Goal: Task Accomplishment & Management: Manage account settings

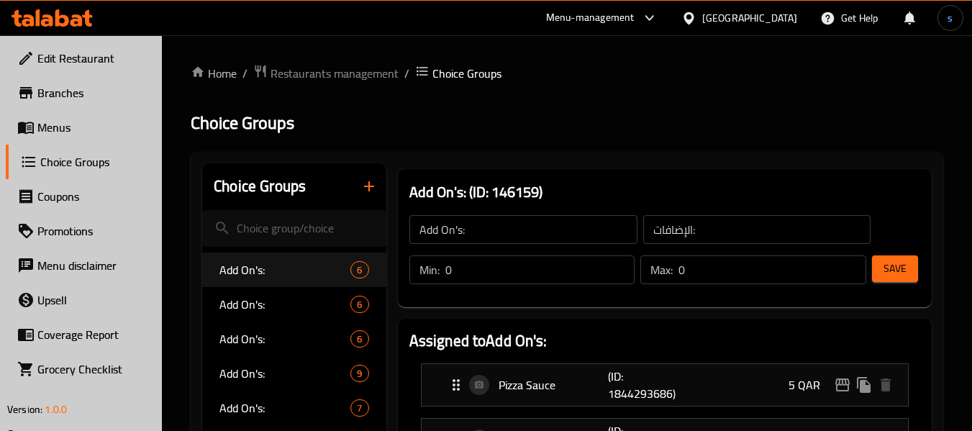
click at [59, 89] on span "Branches" at bounding box center [94, 92] width 114 height 17
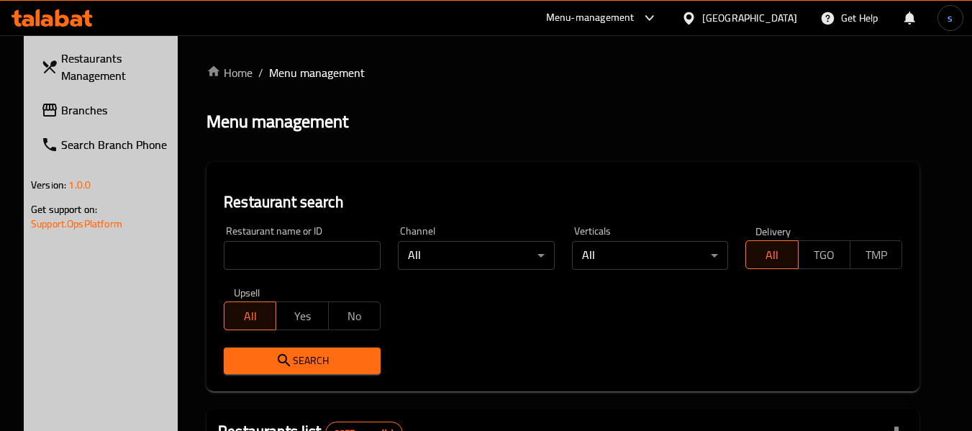
click at [84, 117] on span "Branches" at bounding box center [118, 109] width 114 height 17
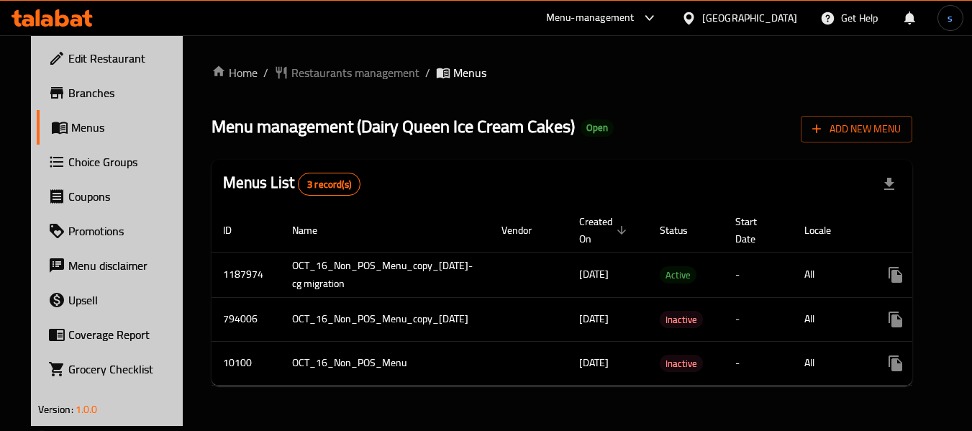
click at [73, 164] on span "Choice Groups" at bounding box center [125, 161] width 114 height 17
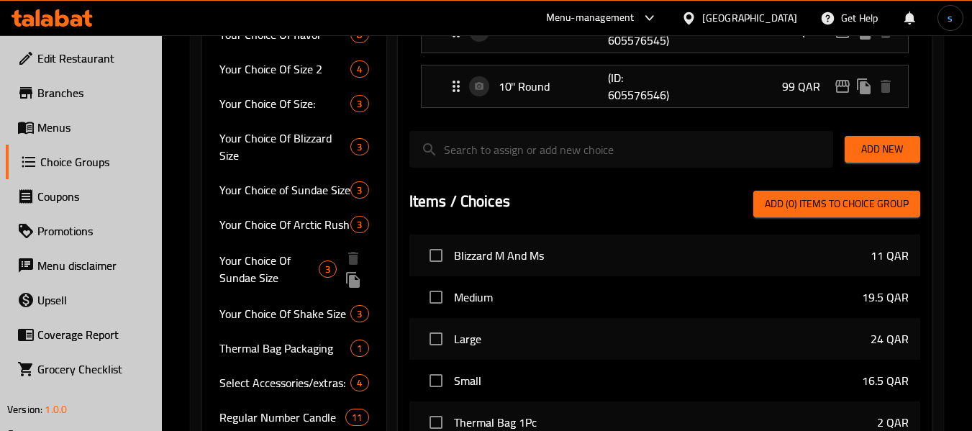
scroll to position [432, 0]
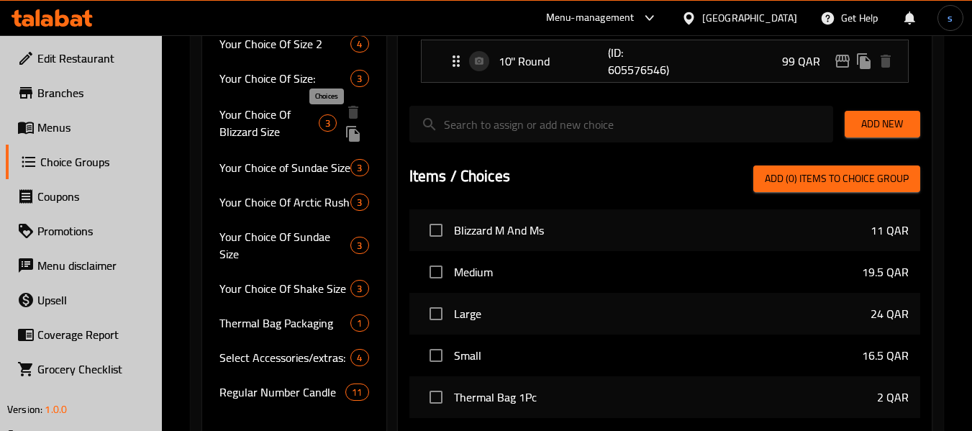
click at [325, 123] on span "3" at bounding box center [327, 124] width 17 height 14
type input "Your Choice Of Blizzard Size"
type input "اختيارك من بليزرد سايز"
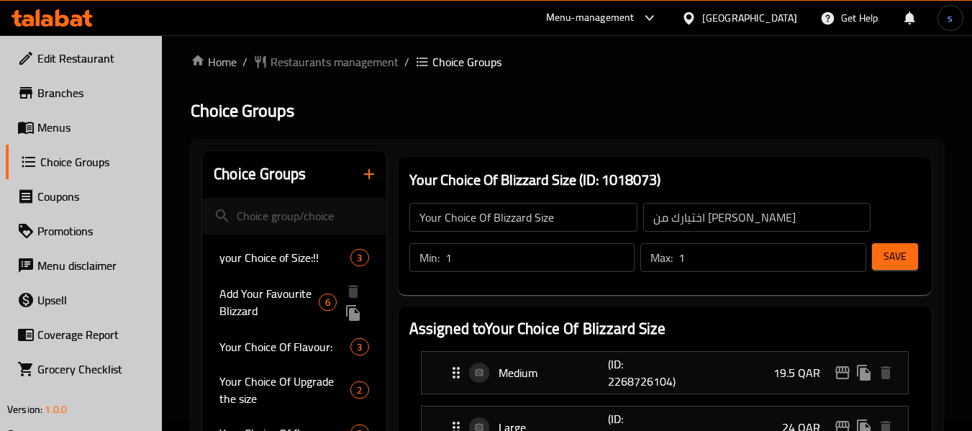
scroll to position [0, 0]
